Goal: Information Seeking & Learning: Learn about a topic

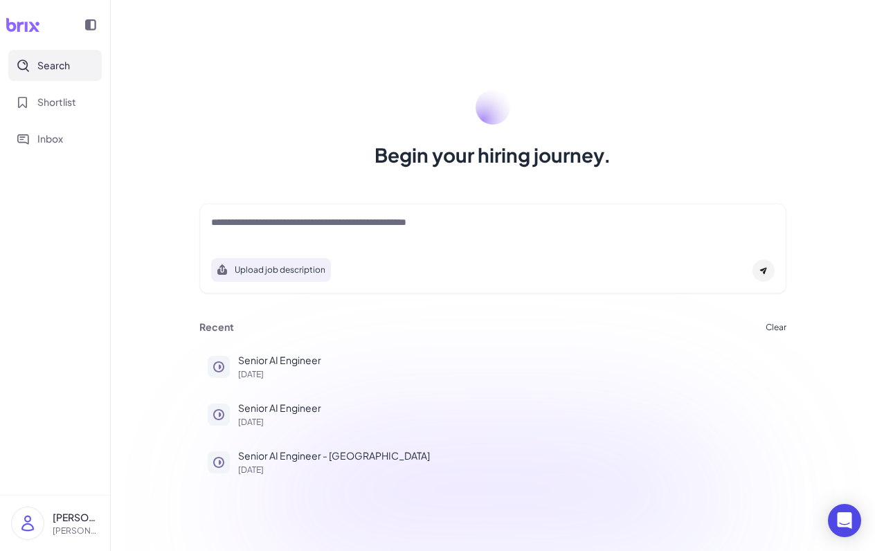
click at [255, 231] on textarea at bounding box center [493, 223] width 564 height 17
click at [64, 102] on span "Shortlist" at bounding box center [56, 102] width 39 height 15
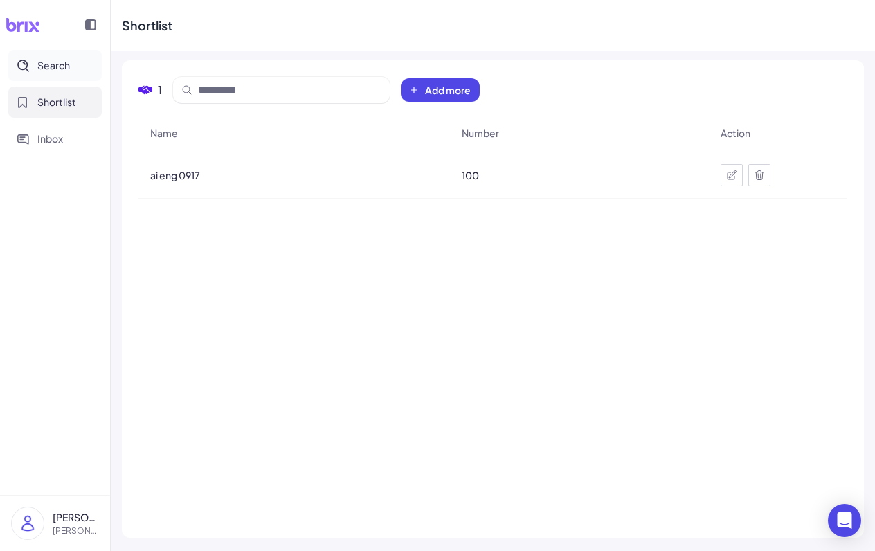
click at [52, 70] on span "Search" at bounding box center [53, 65] width 33 height 15
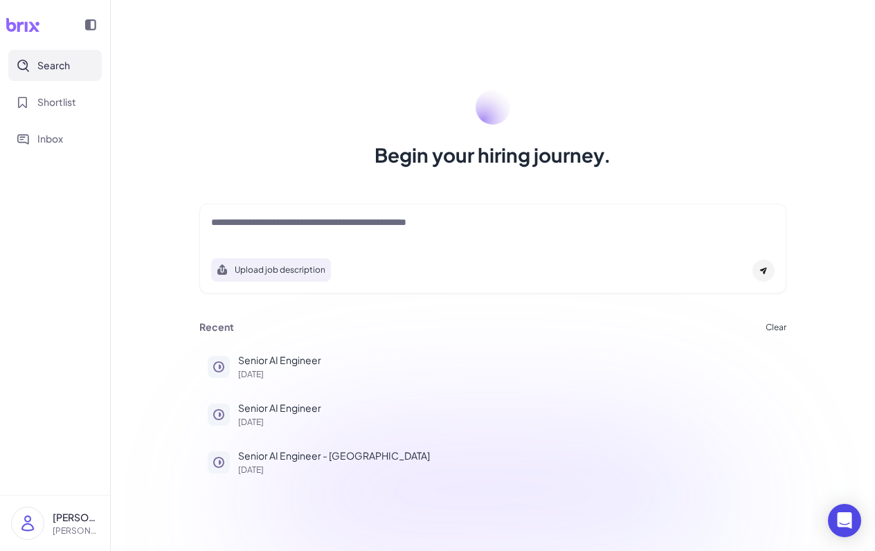
click at [246, 236] on div at bounding box center [493, 229] width 564 height 28
click at [314, 233] on div at bounding box center [493, 229] width 564 height 28
click at [305, 355] on p "Senior AI Engineer" at bounding box center [508, 360] width 540 height 15
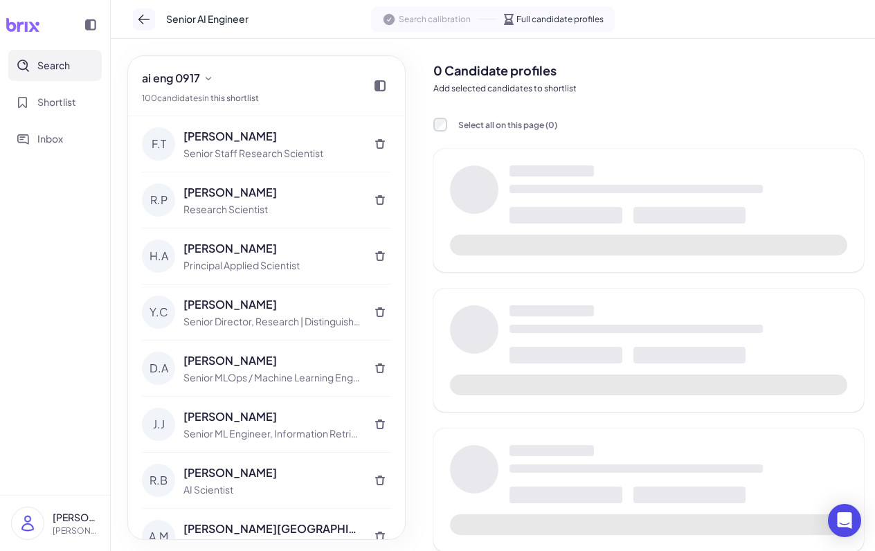
click at [143, 19] on icon at bounding box center [143, 20] width 11 height 10
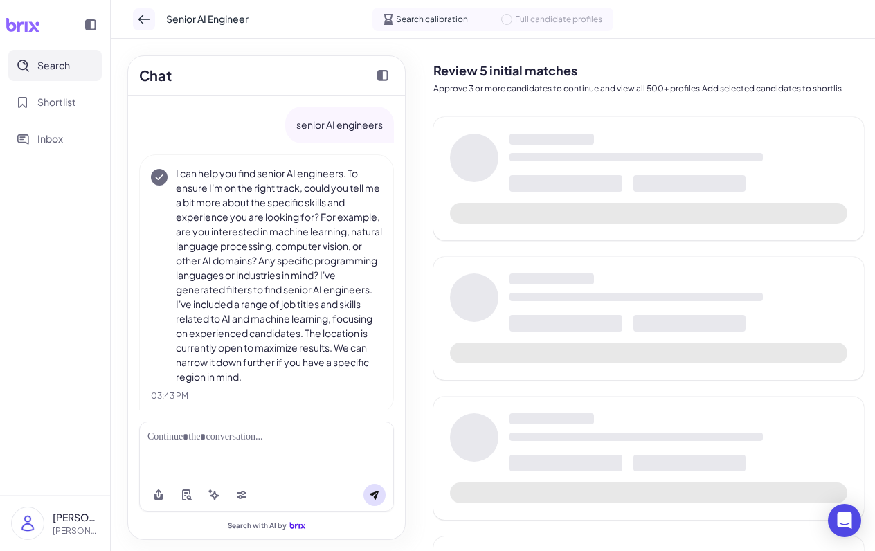
scroll to position [15, 0]
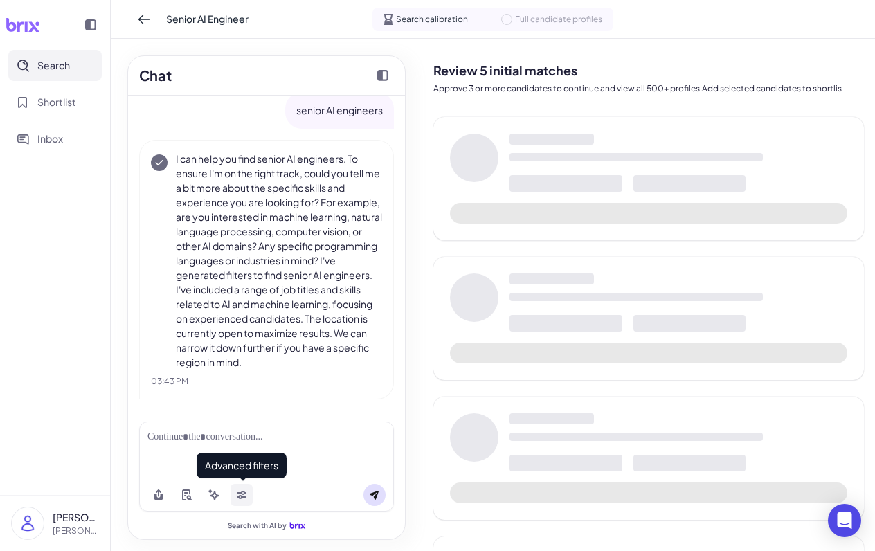
click at [239, 493] on icon at bounding box center [242, 493] width 10 height 4
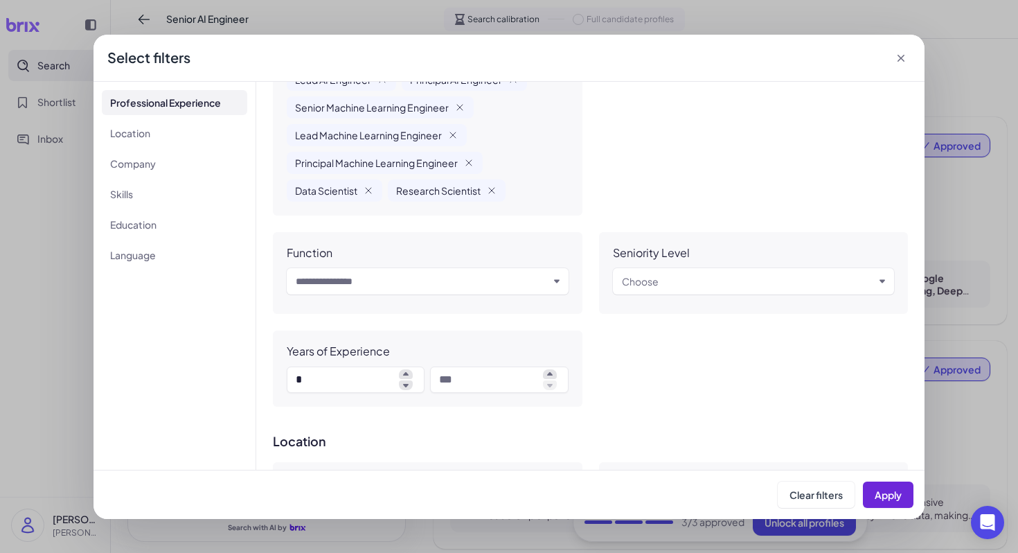
scroll to position [232, 0]
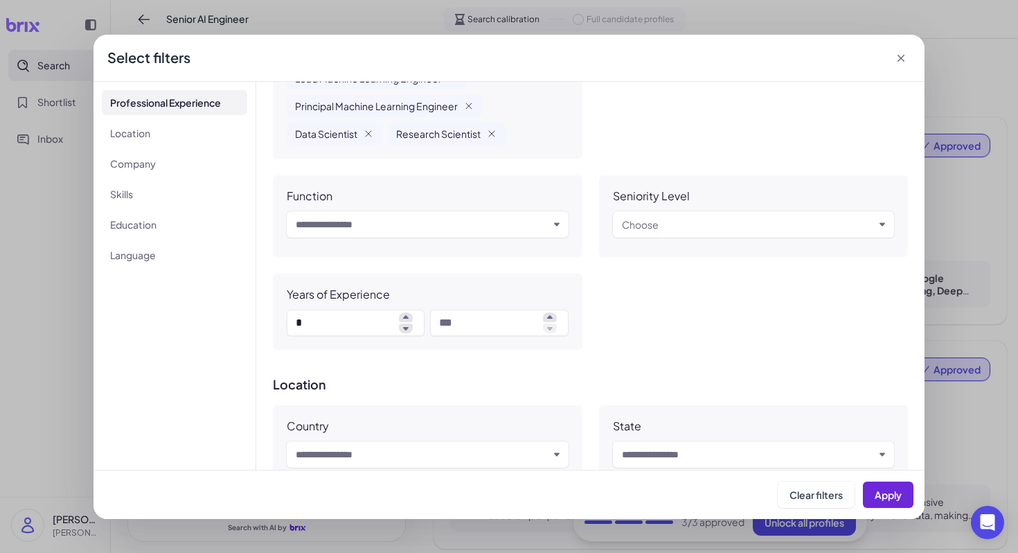
click at [678, 224] on div "Choose" at bounding box center [748, 224] width 253 height 17
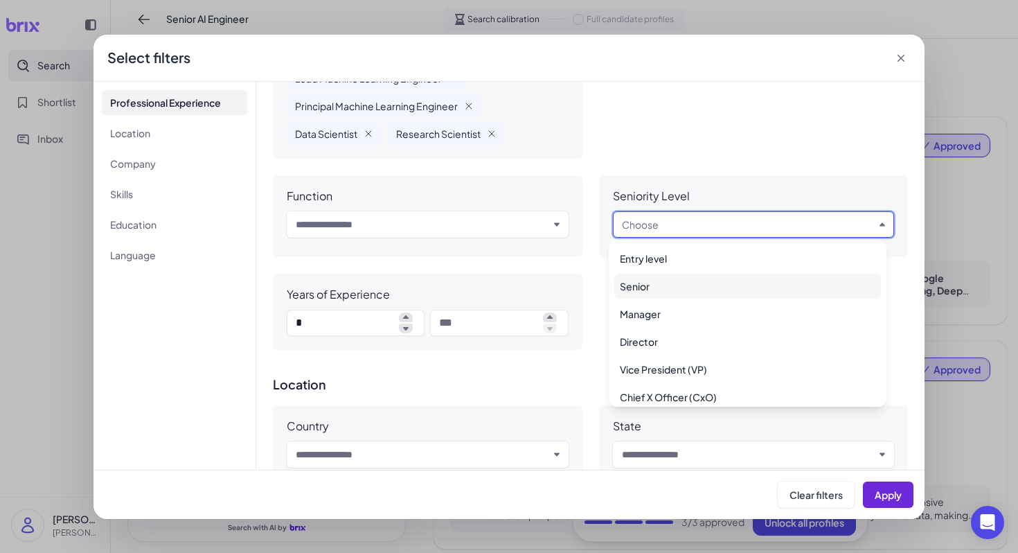
scroll to position [174, 0]
click at [735, 170] on div "Job Title AI Engineer Artificial Intelligence Engineer Machine Learning Enginee…" at bounding box center [590, 119] width 635 height 461
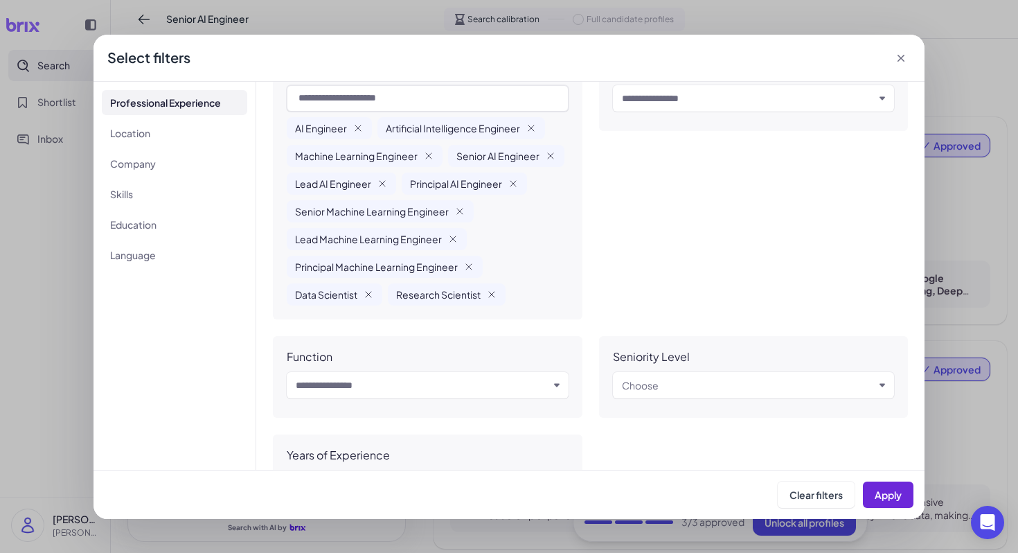
scroll to position [44, 0]
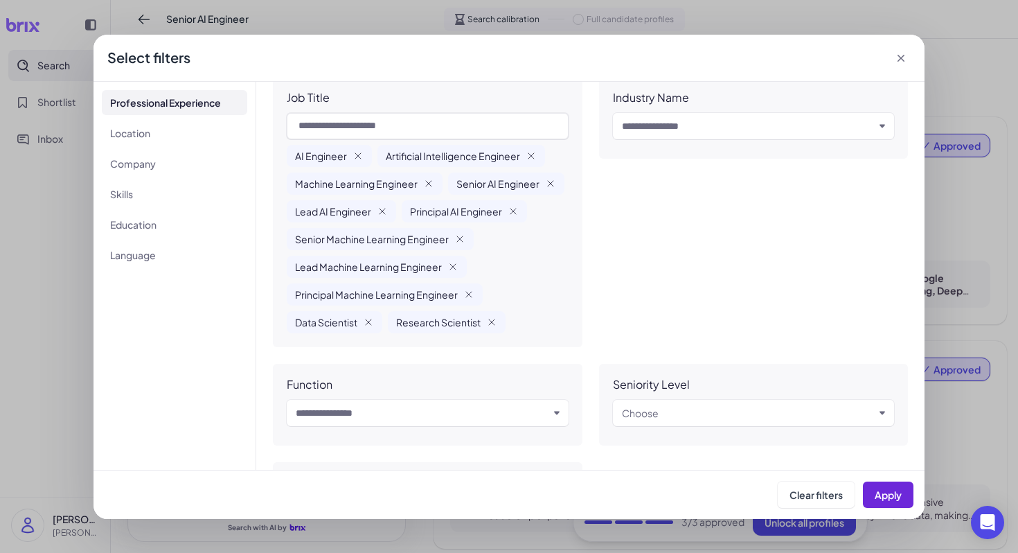
click at [874, 57] on icon at bounding box center [901, 58] width 14 height 14
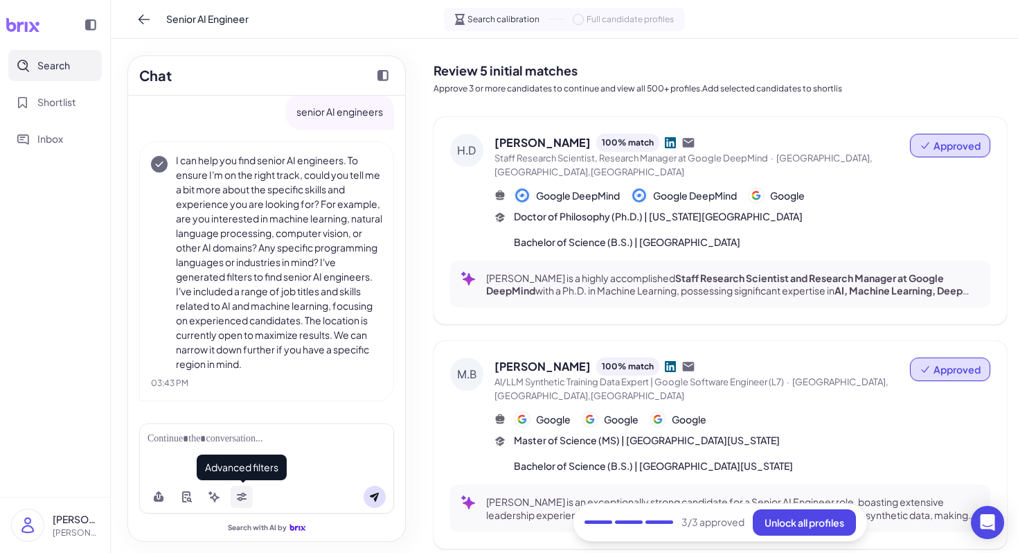
click at [244, 492] on icon at bounding box center [241, 496] width 11 height 11
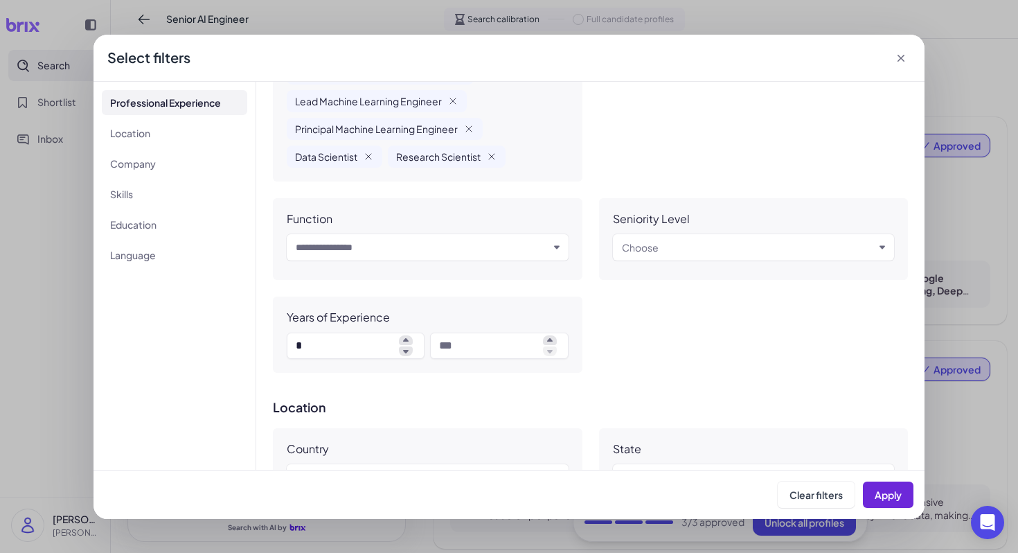
scroll to position [227, 0]
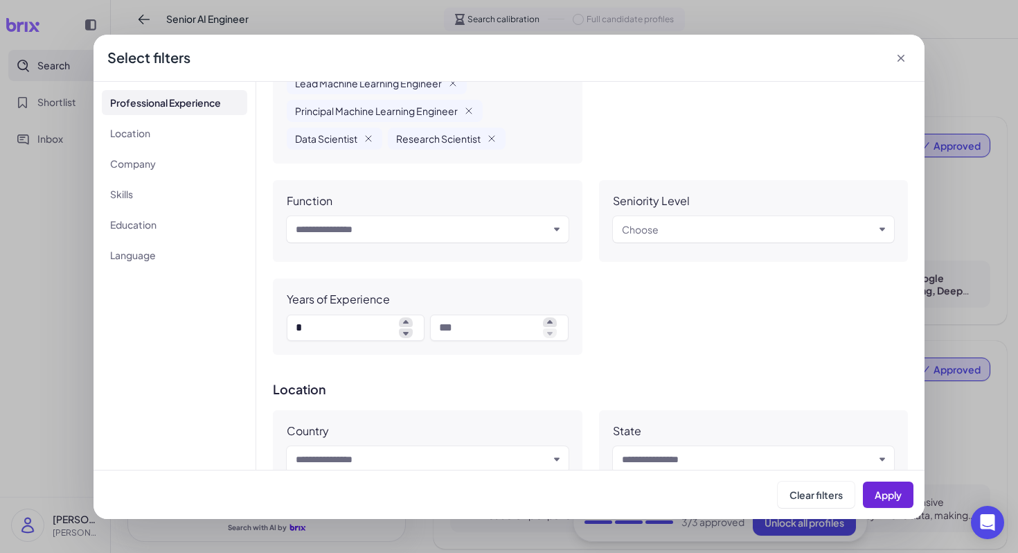
click at [642, 235] on div "Choose" at bounding box center [640, 229] width 37 height 17
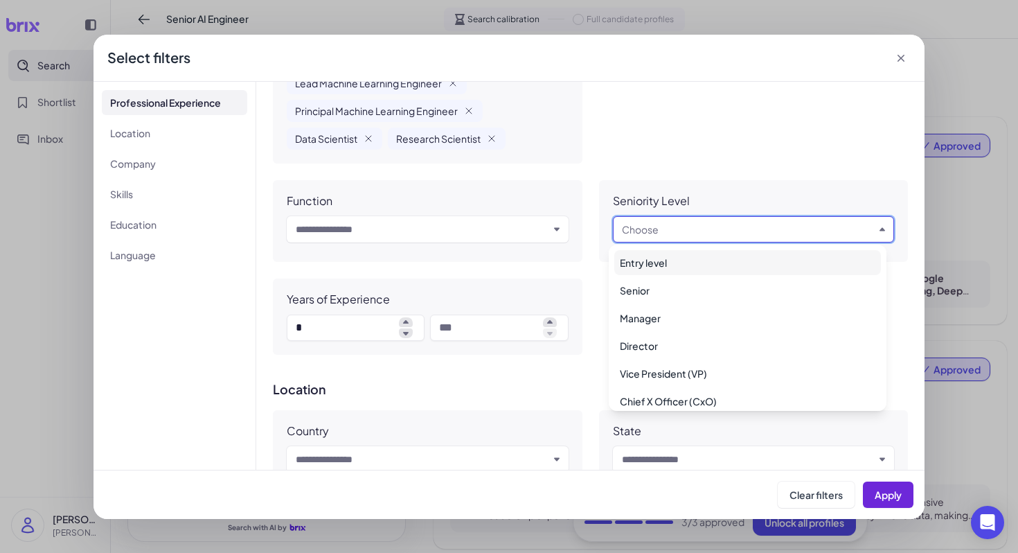
click at [688, 152] on div "Industry Name Input and choose" at bounding box center [754, 28] width 310 height 270
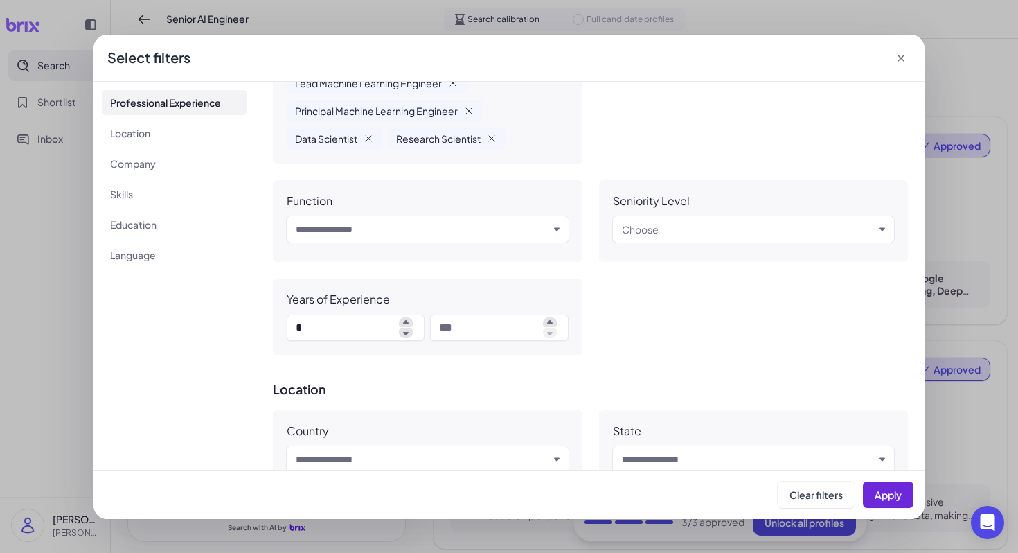
click at [391, 228] on input "text" at bounding box center [422, 229] width 253 height 17
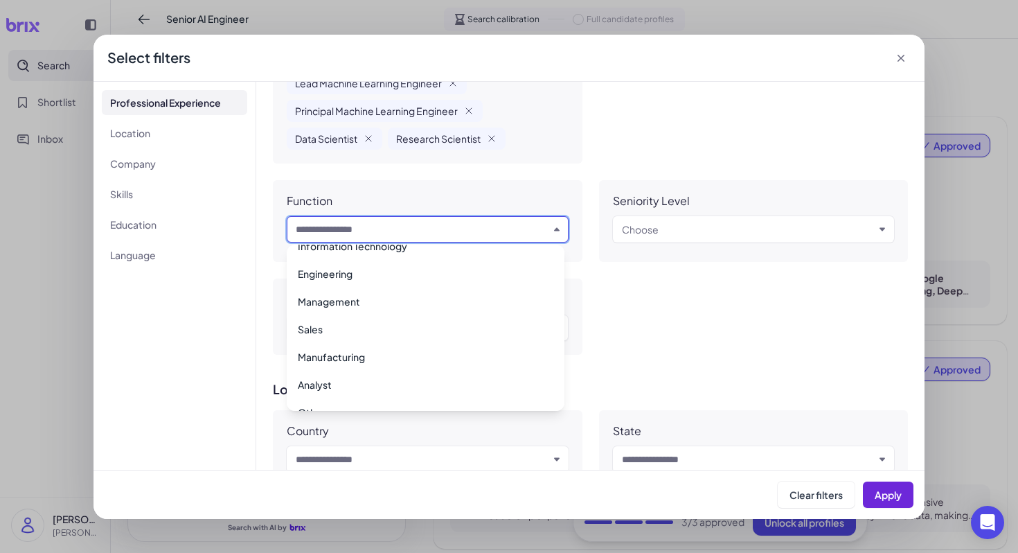
scroll to position [0, 0]
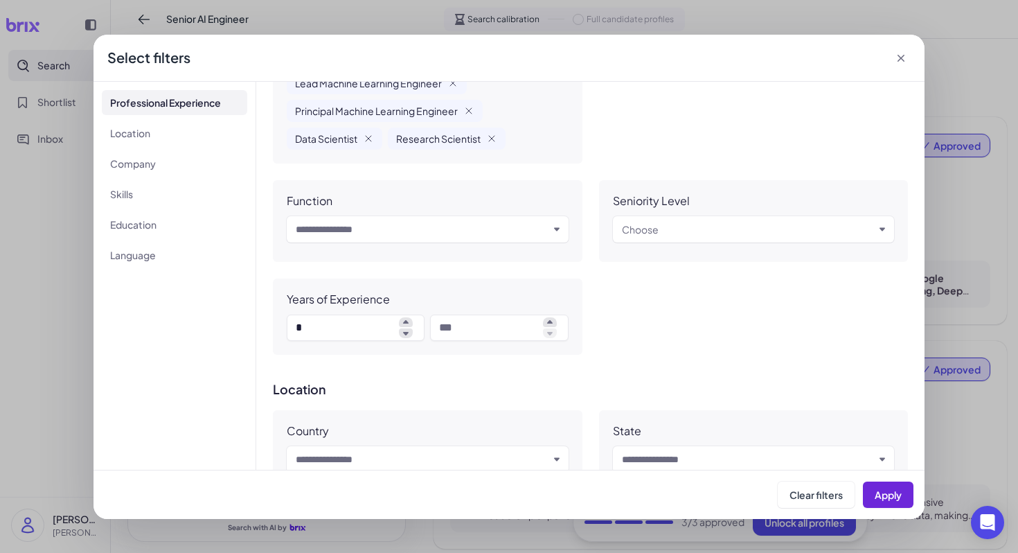
click at [521, 161] on div "Job Title AI Engineer Artificial Intelligence Engineer Machine Learning Enginee…" at bounding box center [428, 28] width 310 height 270
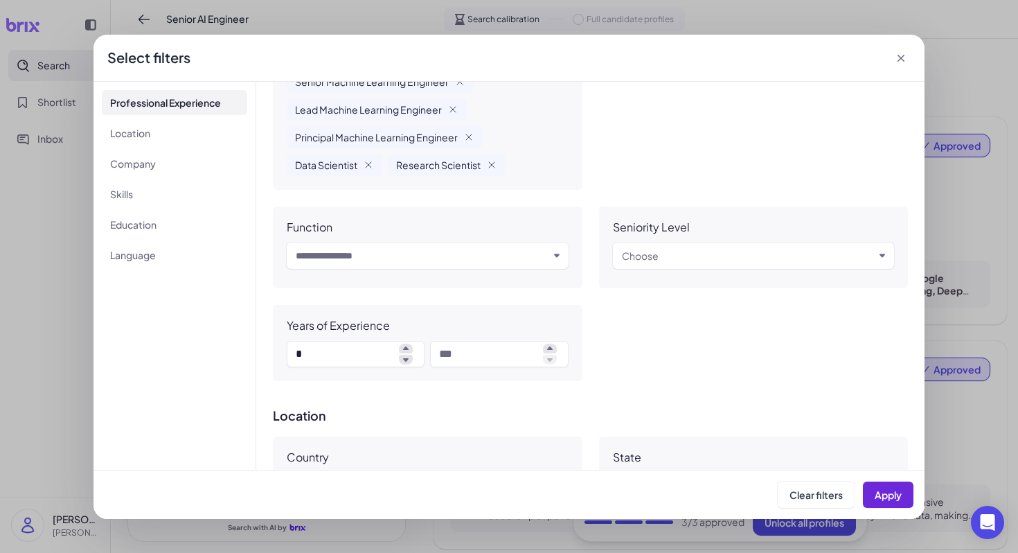
scroll to position [198, 0]
click at [874, 246] on div "**********" at bounding box center [509, 276] width 1018 height 553
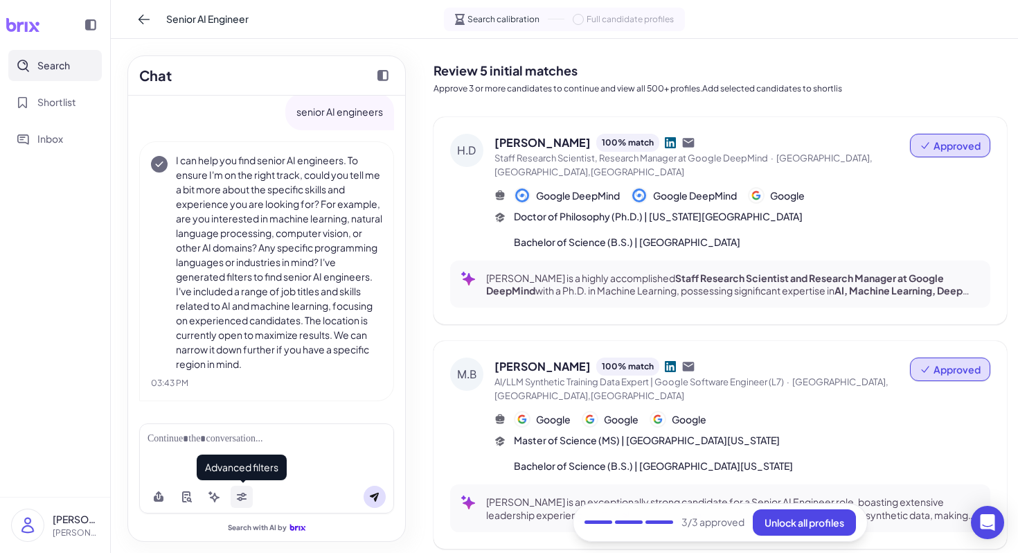
click at [242, 489] on button at bounding box center [242, 496] width 22 height 22
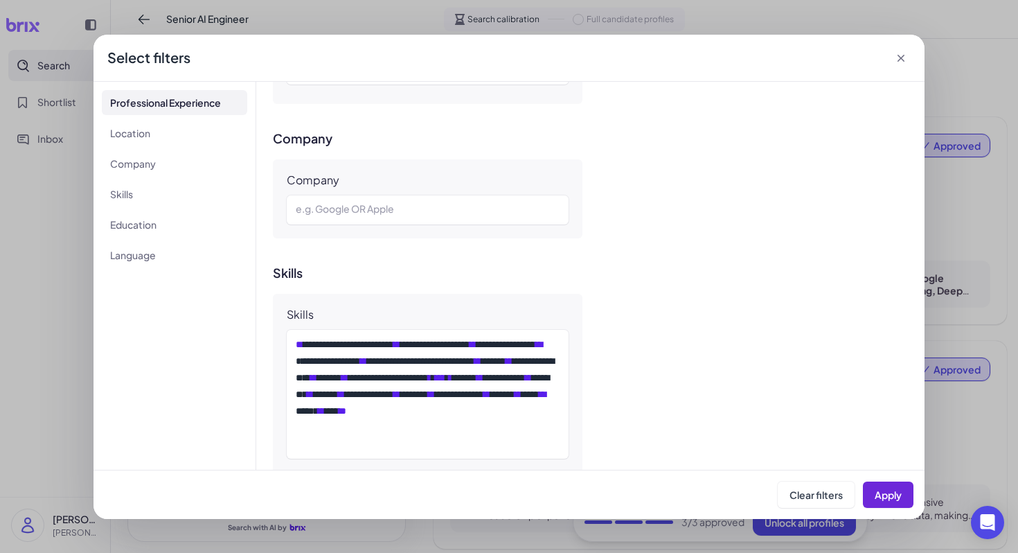
scroll to position [689, 0]
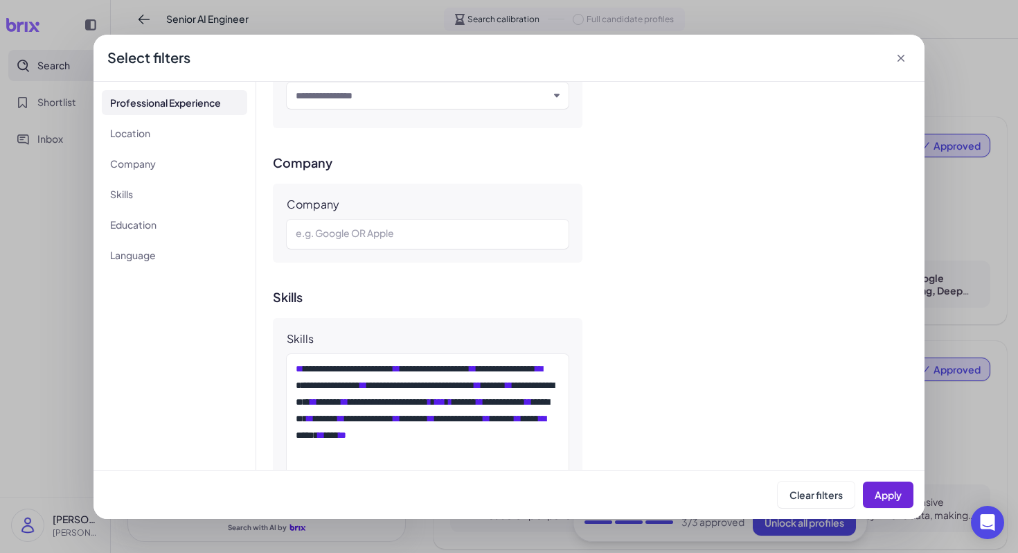
click at [874, 56] on div "Select filters" at bounding box center [508, 58] width 831 height 47
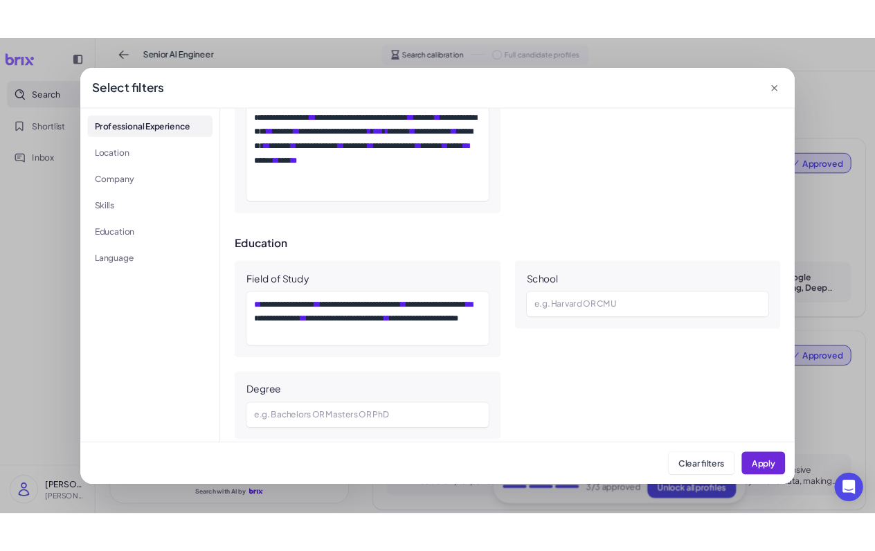
scroll to position [1093, 0]
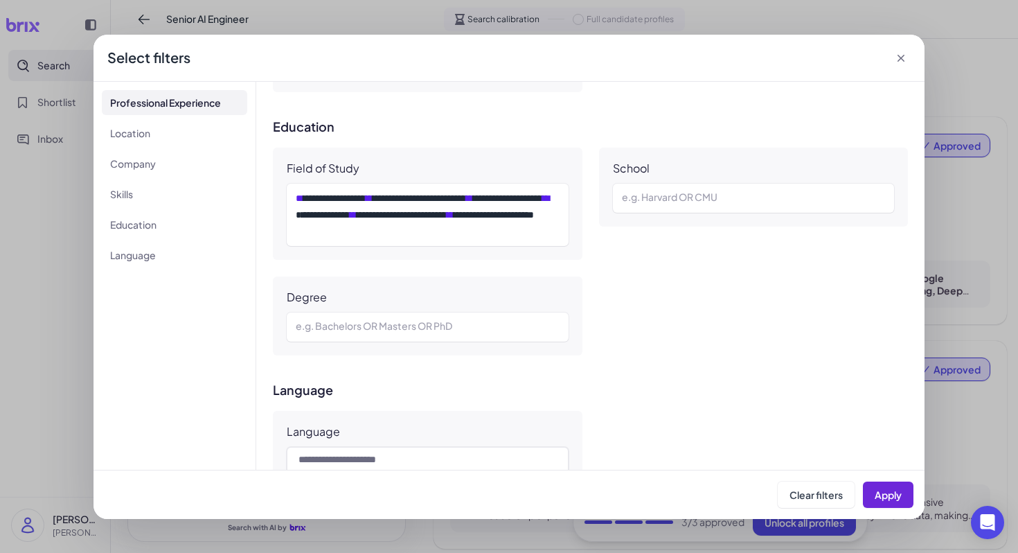
click at [874, 285] on div "**********" at bounding box center [509, 276] width 1018 height 553
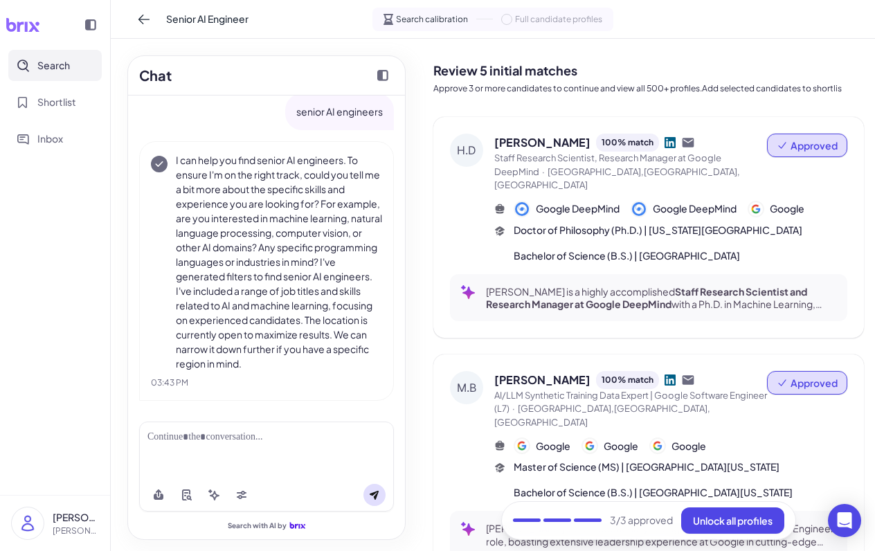
scroll to position [15, 0]
